Goal: Task Accomplishment & Management: Use online tool/utility

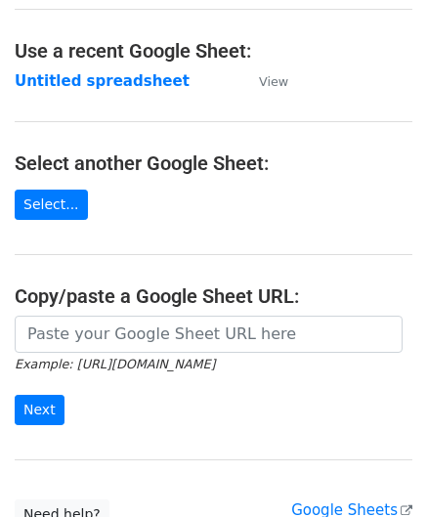
scroll to position [98, 0]
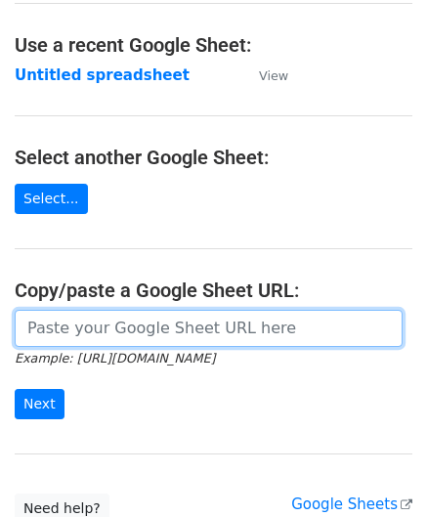
click at [89, 314] on input "url" at bounding box center [209, 328] width 388 height 37
paste input "[URL][DOMAIN_NAME]"
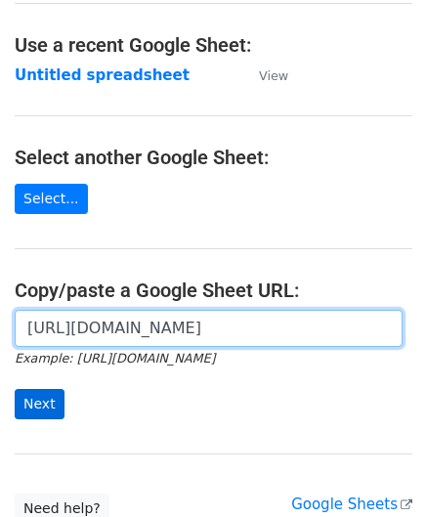
type input "[URL][DOMAIN_NAME]"
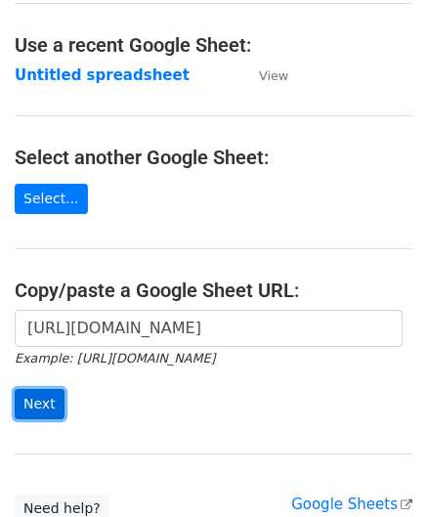
click at [32, 403] on input "Next" at bounding box center [40, 404] width 50 height 30
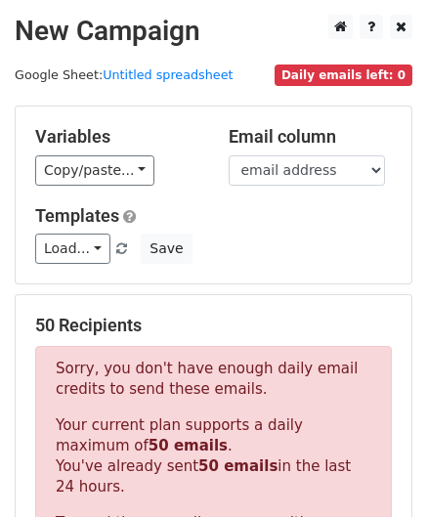
scroll to position [659, 0]
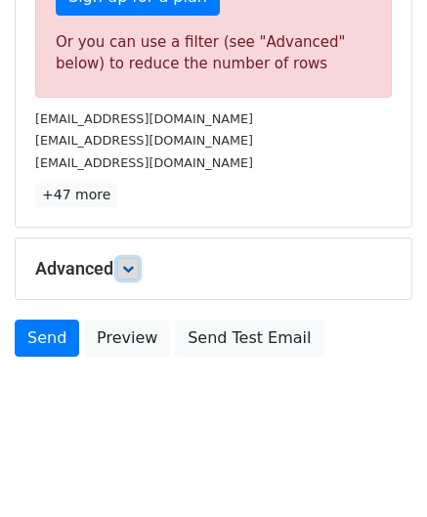
click at [138, 258] on link at bounding box center [127, 268] width 21 height 21
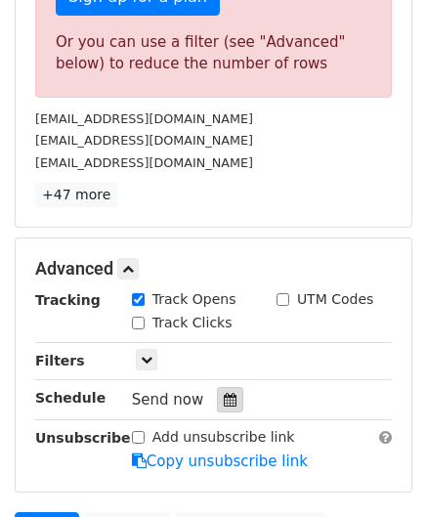
click at [224, 393] on icon at bounding box center [230, 400] width 13 height 14
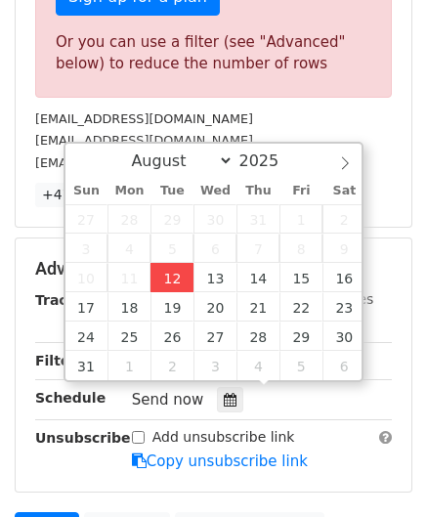
type input "2025-08-12 12:00"
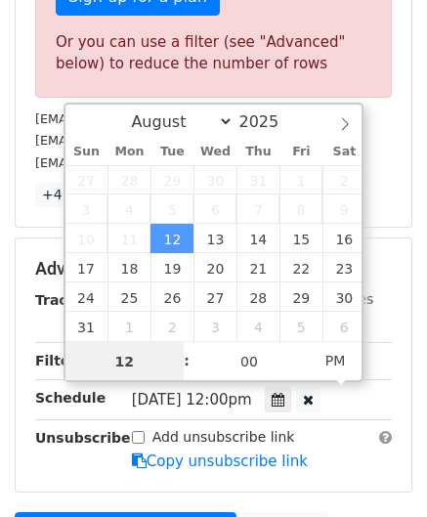
paste input "4"
type input "4"
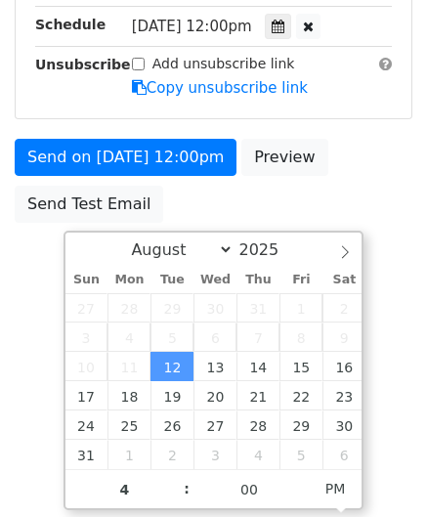
type input "2025-08-12 16:00"
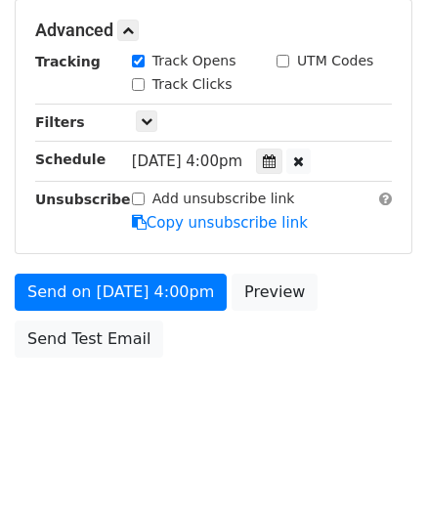
scroll to position [896, 0]
